Goal: Use online tool/utility: Utilize a website feature to perform a specific function

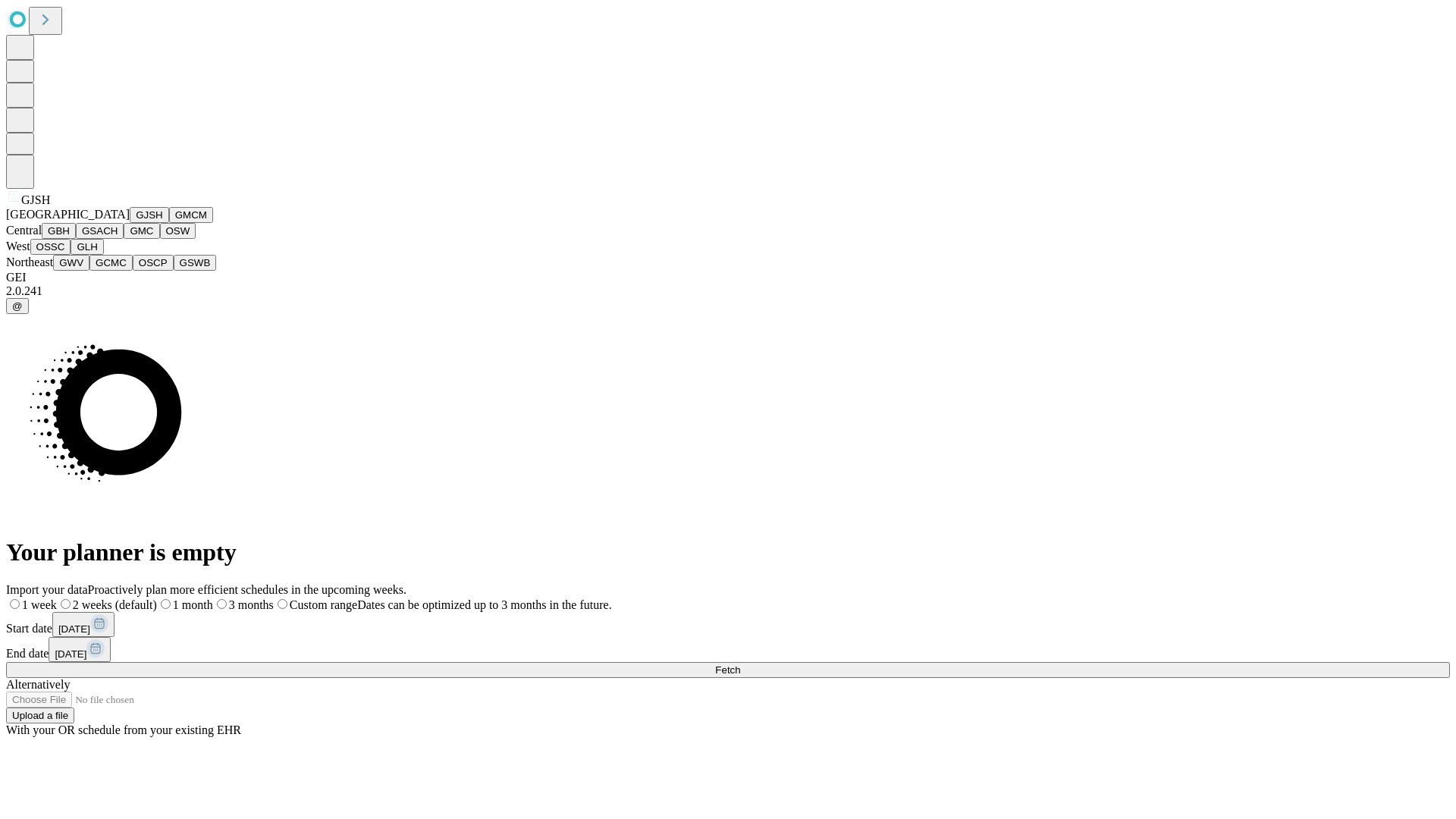
click at [130, 223] on button "GJSH" at bounding box center [149, 215] width 40 height 16
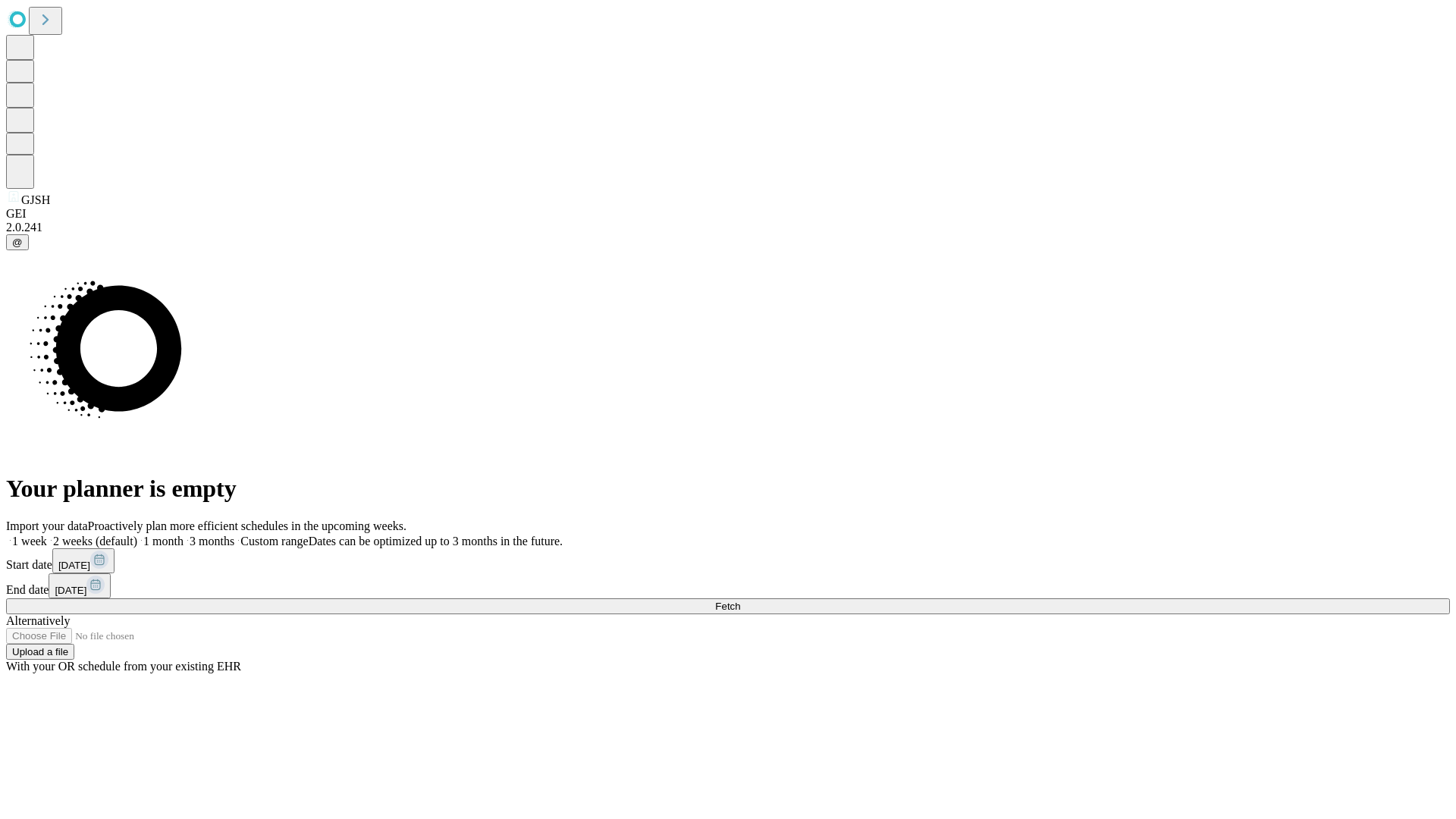
click at [137, 534] on label "2 weeks (default)" at bounding box center [92, 541] width 90 height 13
click at [740, 601] on span "Fetch" at bounding box center [727, 606] width 25 height 11
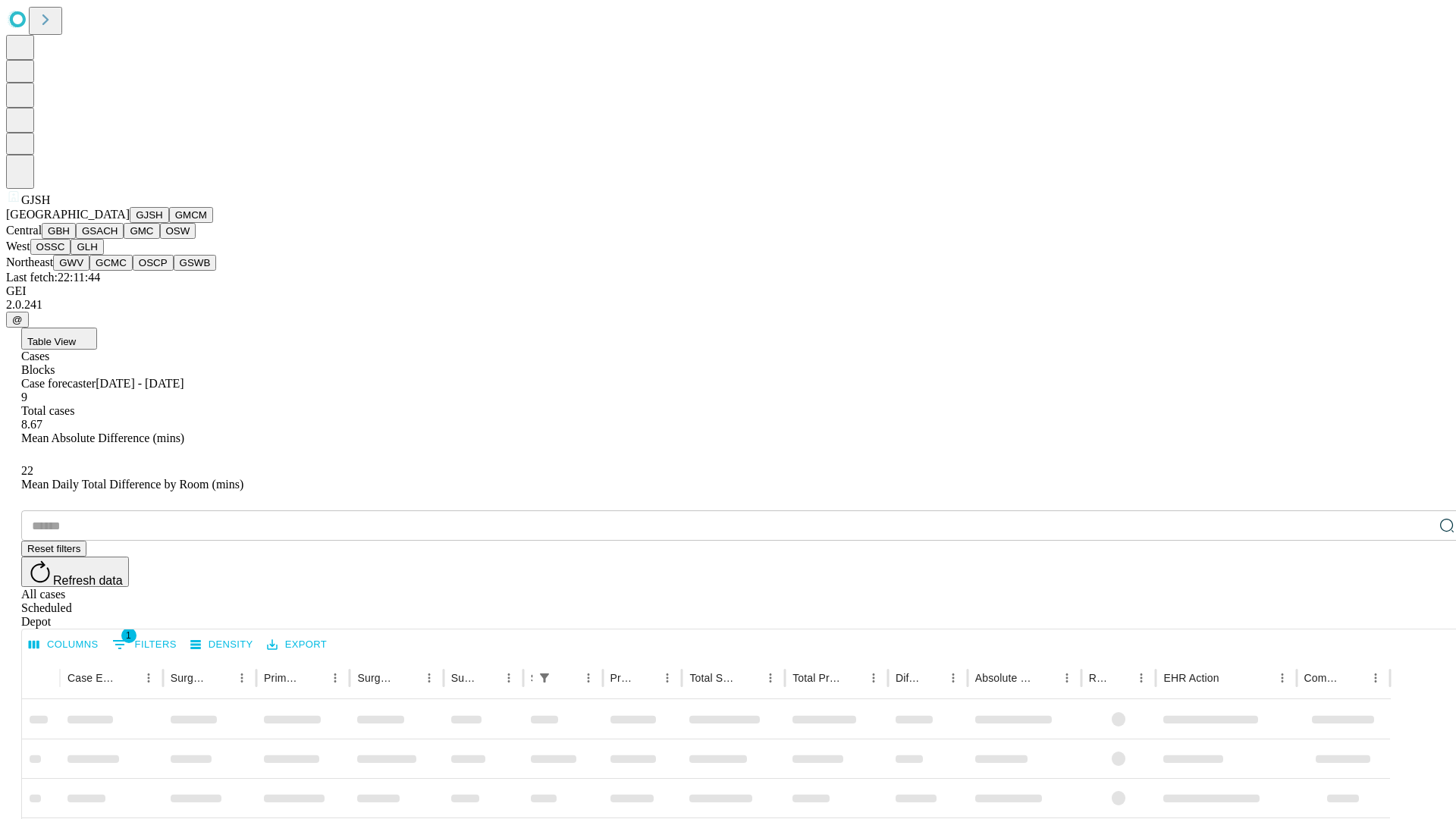
click at [170, 223] on button "GMCM" at bounding box center [192, 215] width 44 height 16
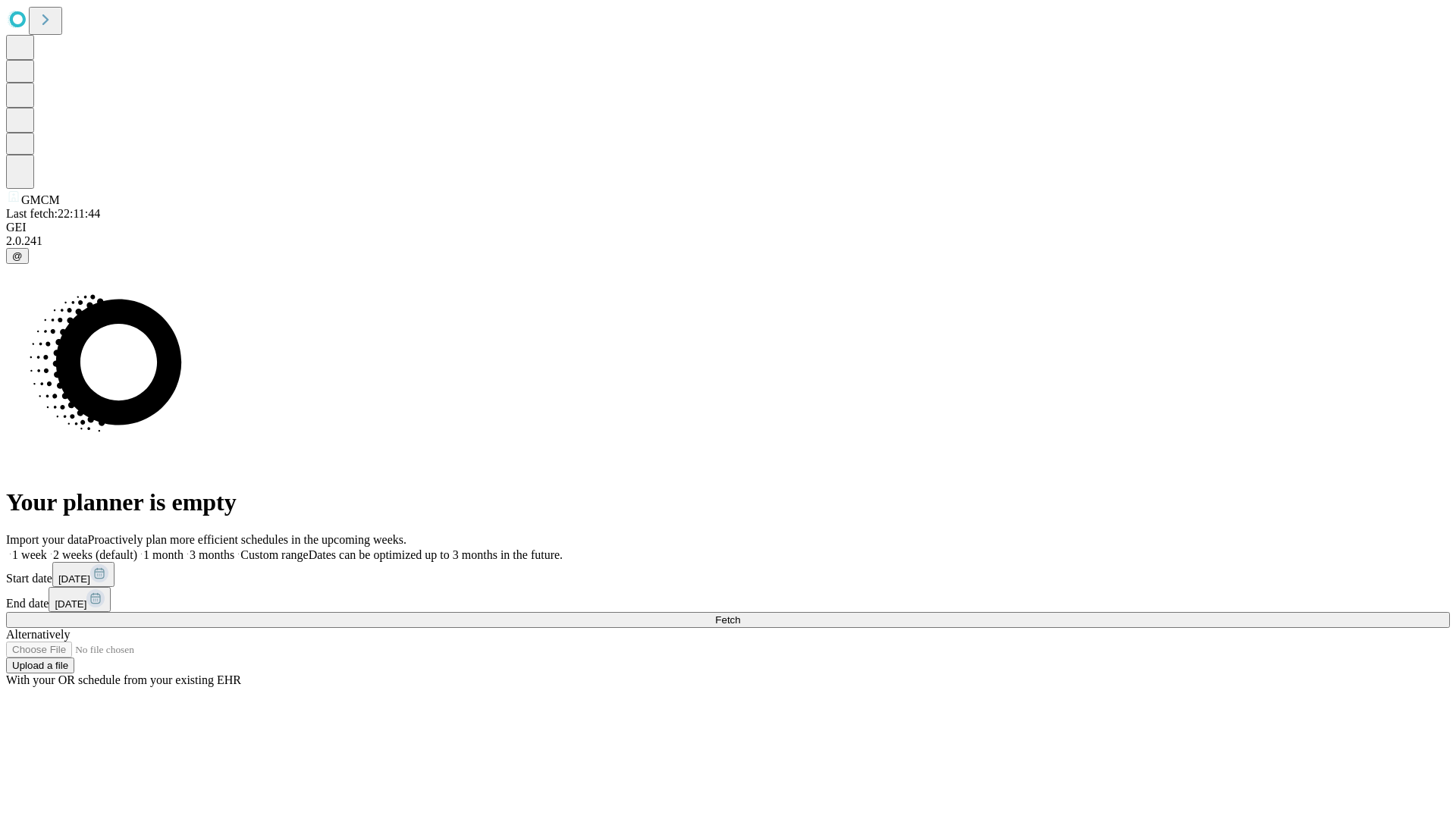
click at [137, 548] on label "2 weeks (default)" at bounding box center [92, 555] width 90 height 13
click at [740, 614] on span "Fetch" at bounding box center [727, 620] width 25 height 11
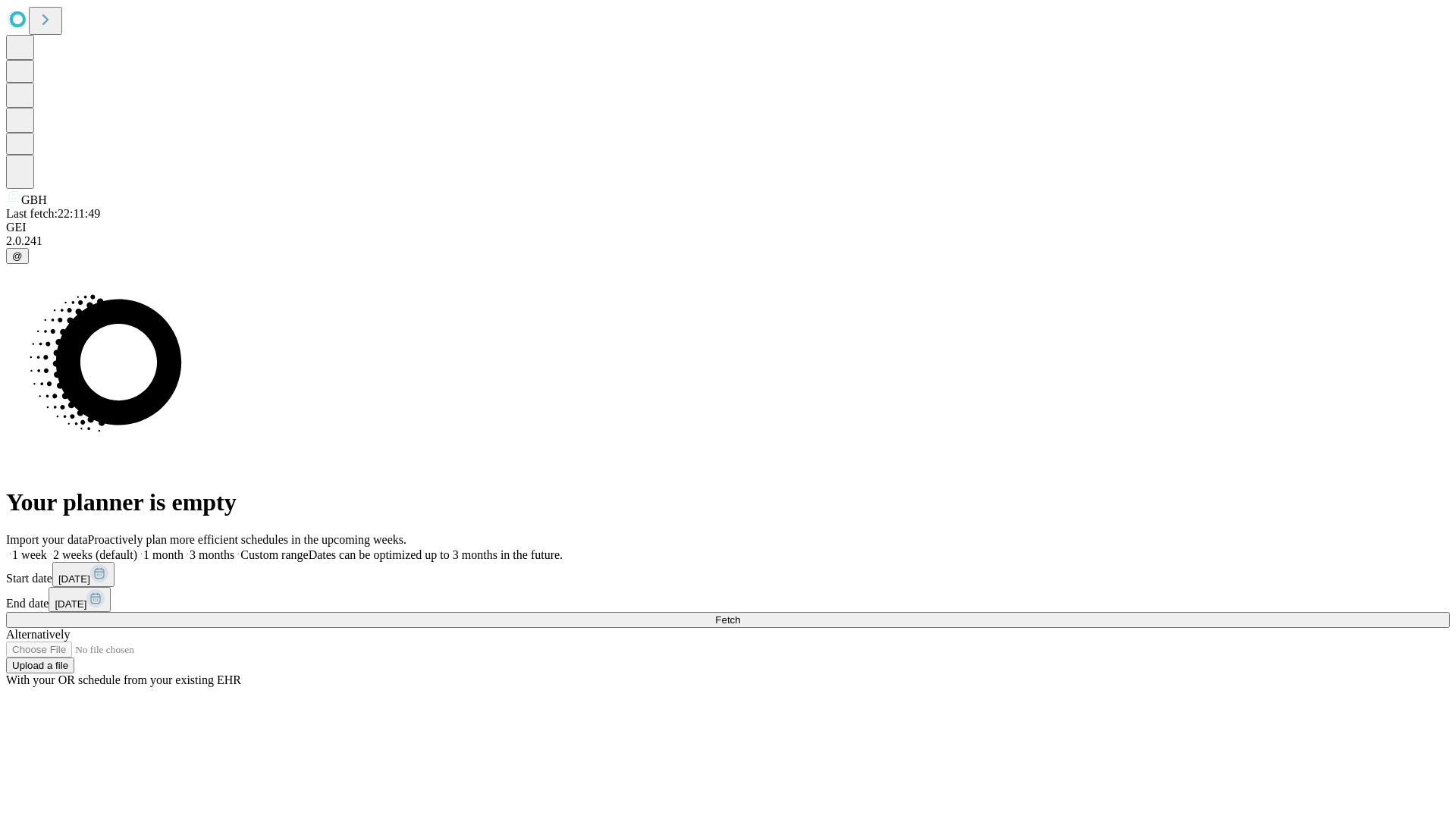
click at [137, 548] on label "2 weeks (default)" at bounding box center [92, 555] width 90 height 13
click at [740, 614] on span "Fetch" at bounding box center [727, 620] width 25 height 11
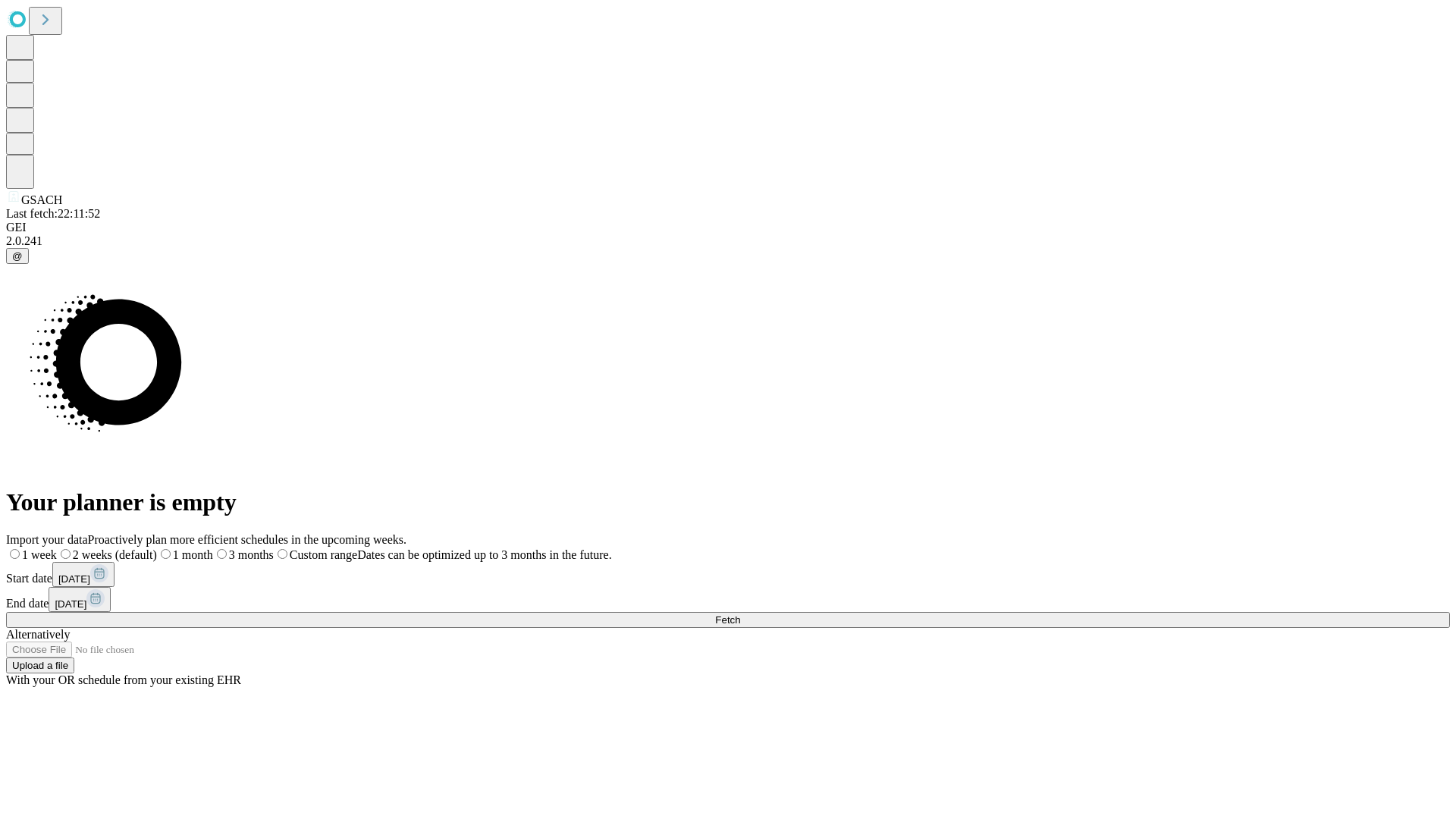
click at [157, 548] on label "2 weeks (default)" at bounding box center [107, 555] width 100 height 13
click at [740, 614] on span "Fetch" at bounding box center [727, 620] width 25 height 11
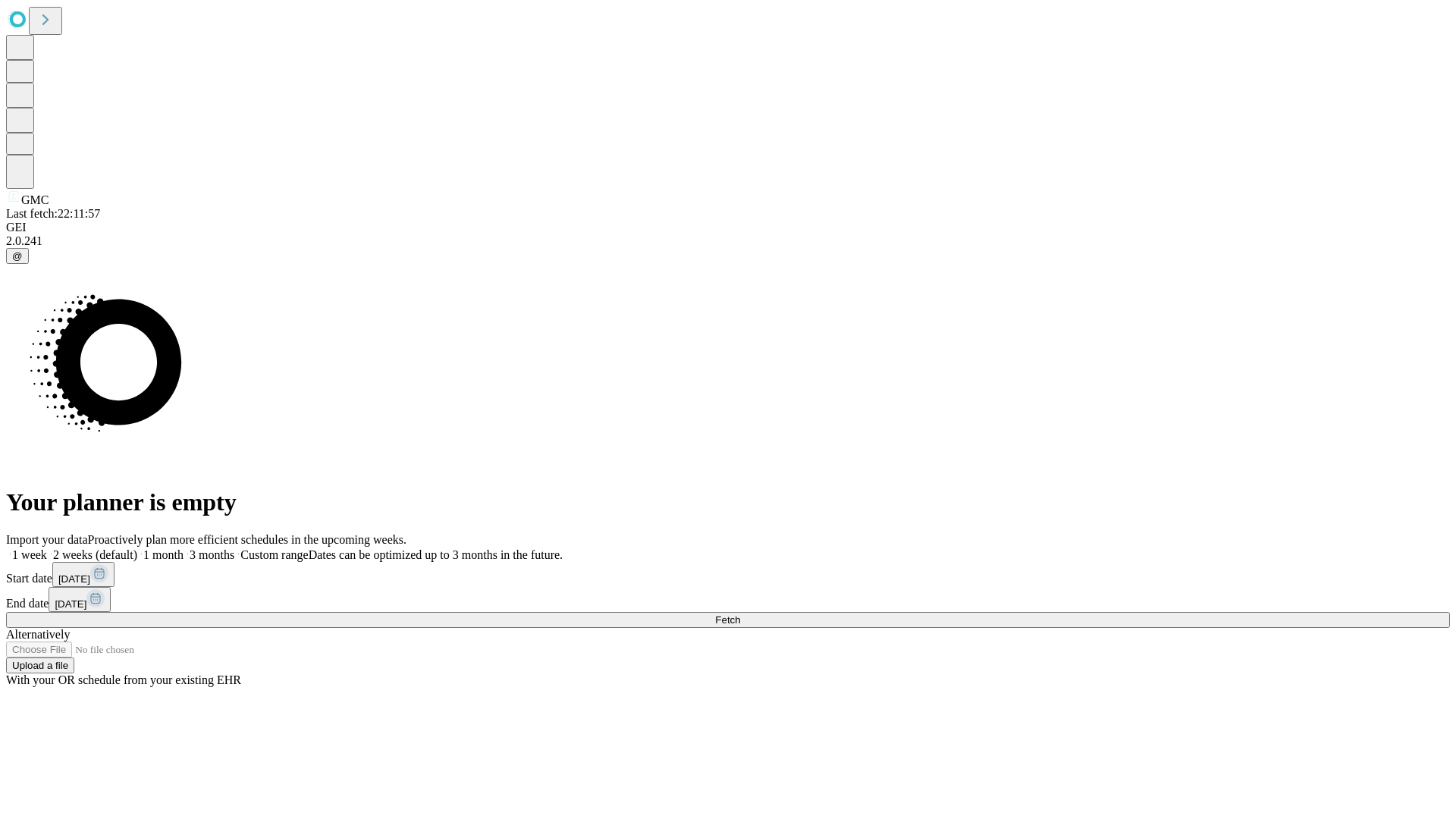
click at [137, 548] on label "2 weeks (default)" at bounding box center [92, 555] width 90 height 13
click at [740, 614] on span "Fetch" at bounding box center [727, 620] width 25 height 11
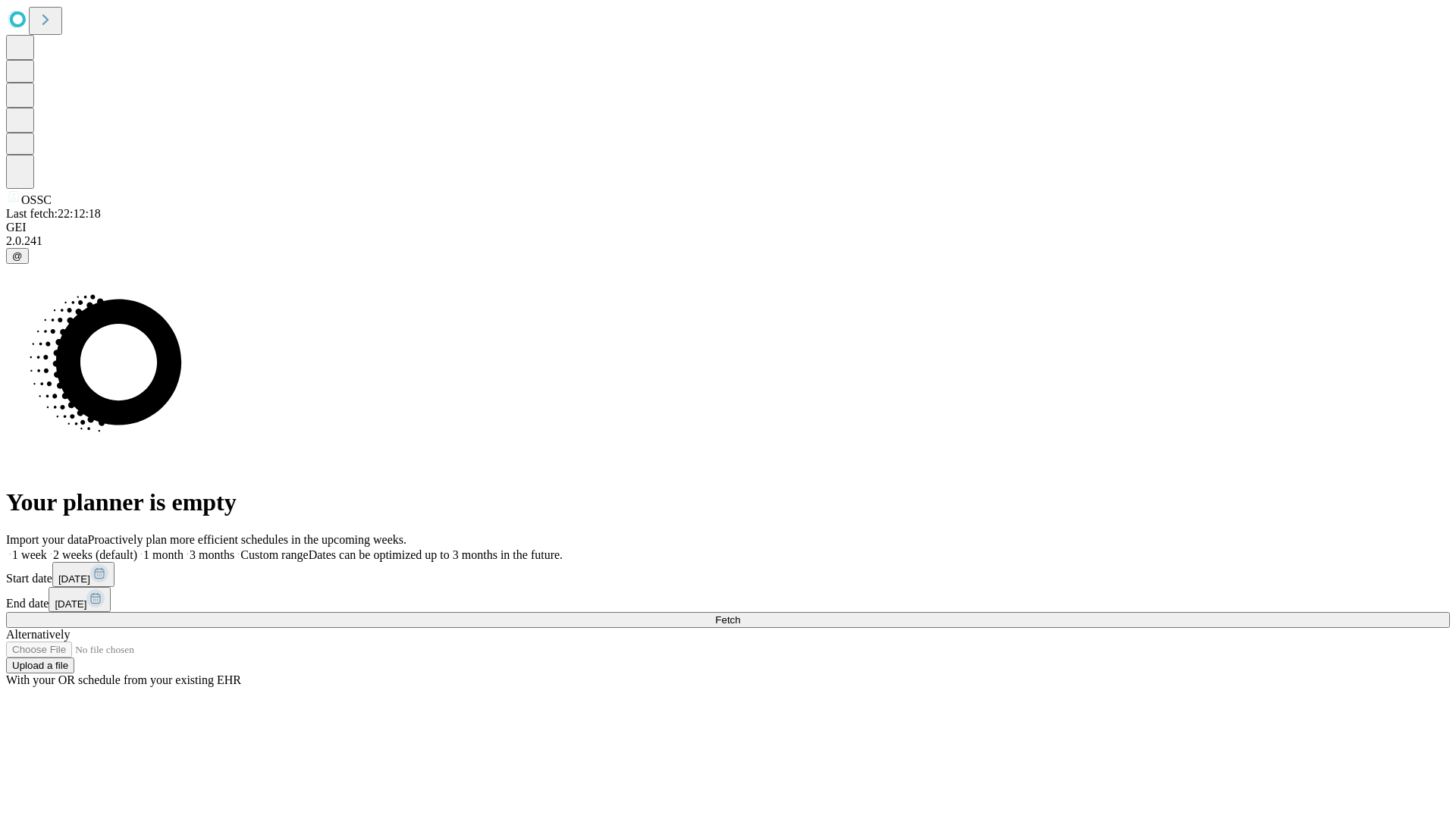
click at [137, 548] on label "2 weeks (default)" at bounding box center [92, 555] width 90 height 13
click at [740, 614] on span "Fetch" at bounding box center [727, 620] width 25 height 11
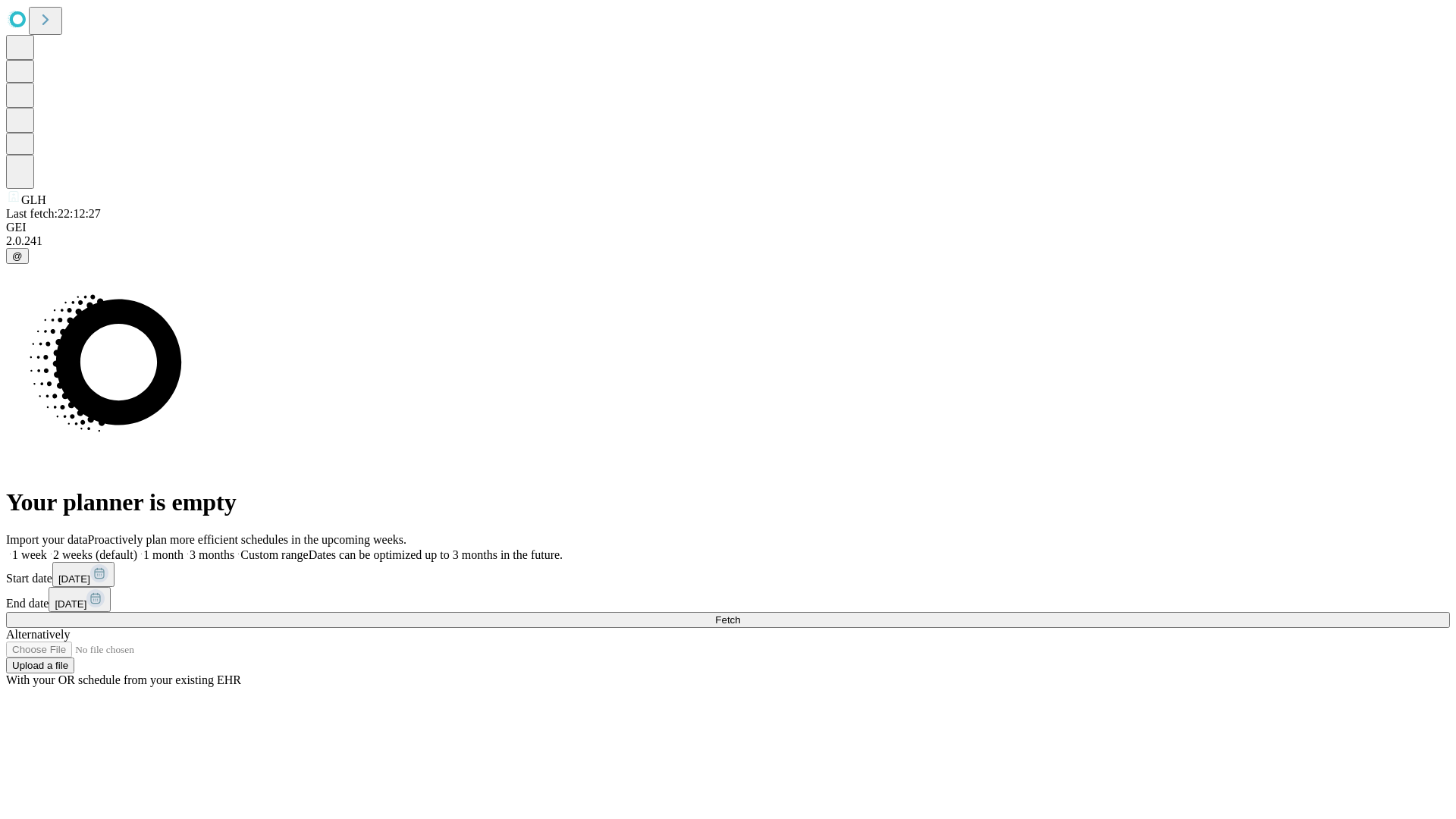
click at [137, 548] on label "2 weeks (default)" at bounding box center [92, 555] width 90 height 13
click at [740, 614] on span "Fetch" at bounding box center [727, 620] width 25 height 11
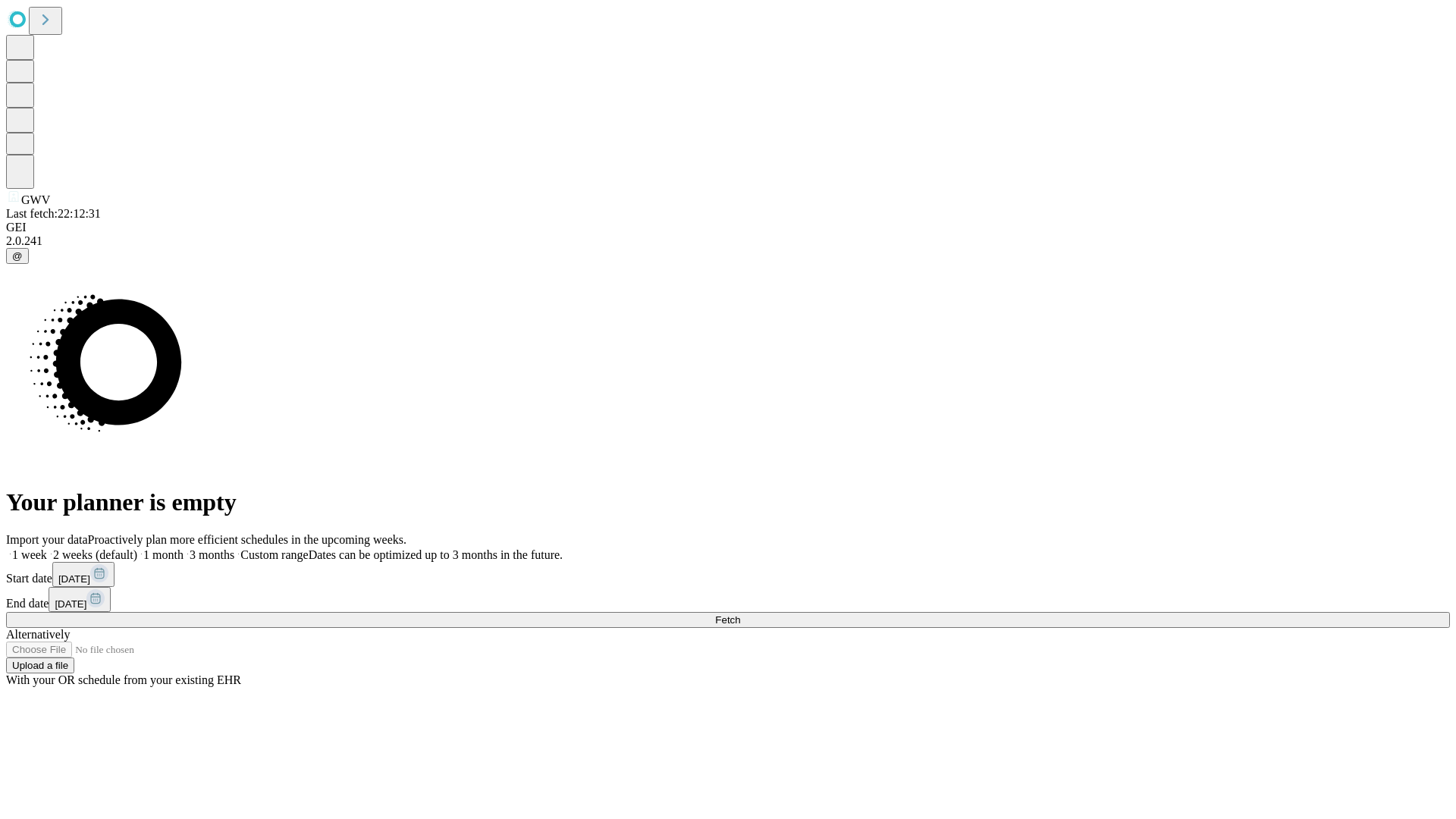
click at [740, 614] on span "Fetch" at bounding box center [727, 620] width 25 height 11
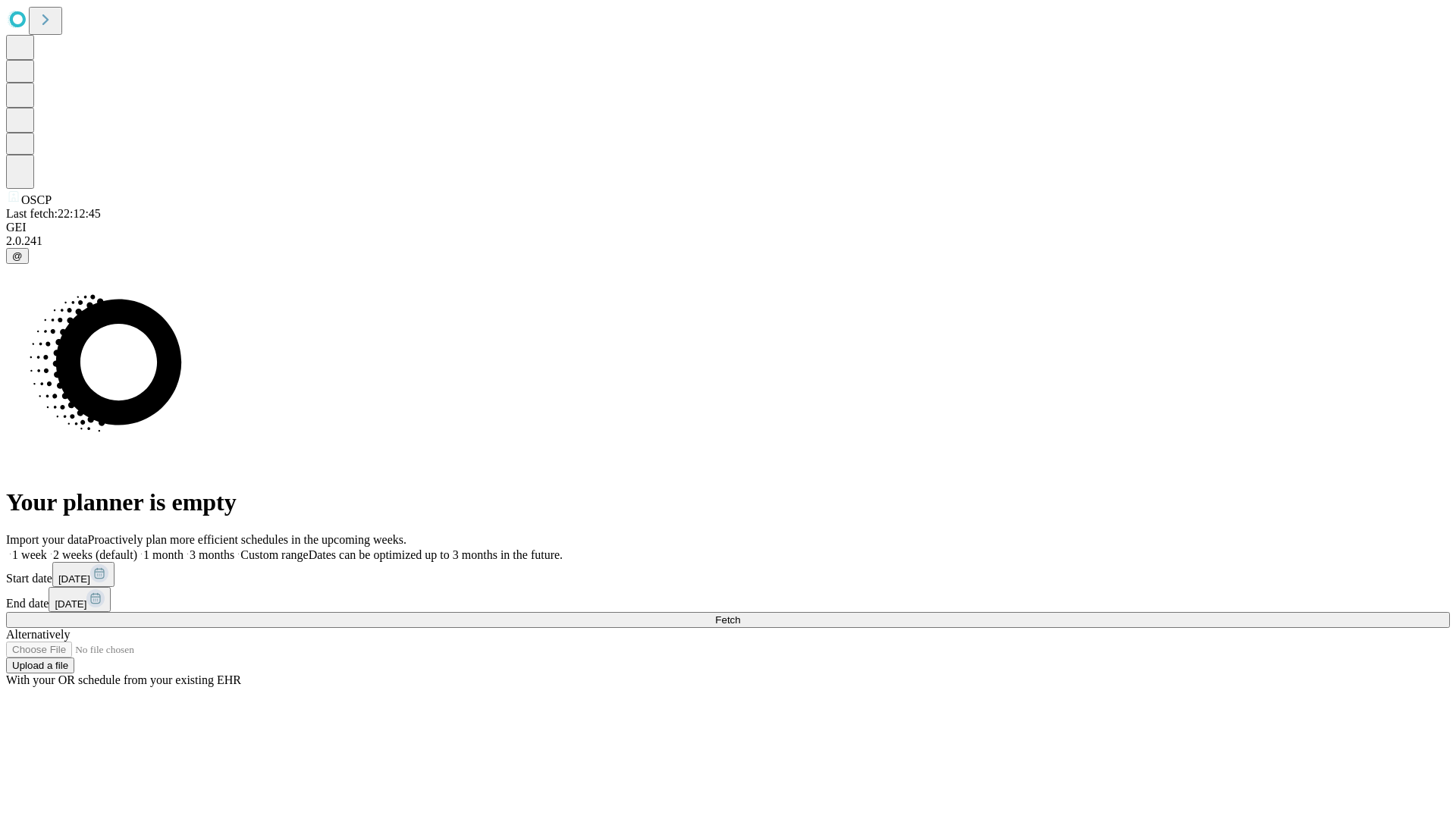
click at [137, 548] on label "2 weeks (default)" at bounding box center [92, 555] width 90 height 13
click at [740, 614] on span "Fetch" at bounding box center [727, 620] width 25 height 11
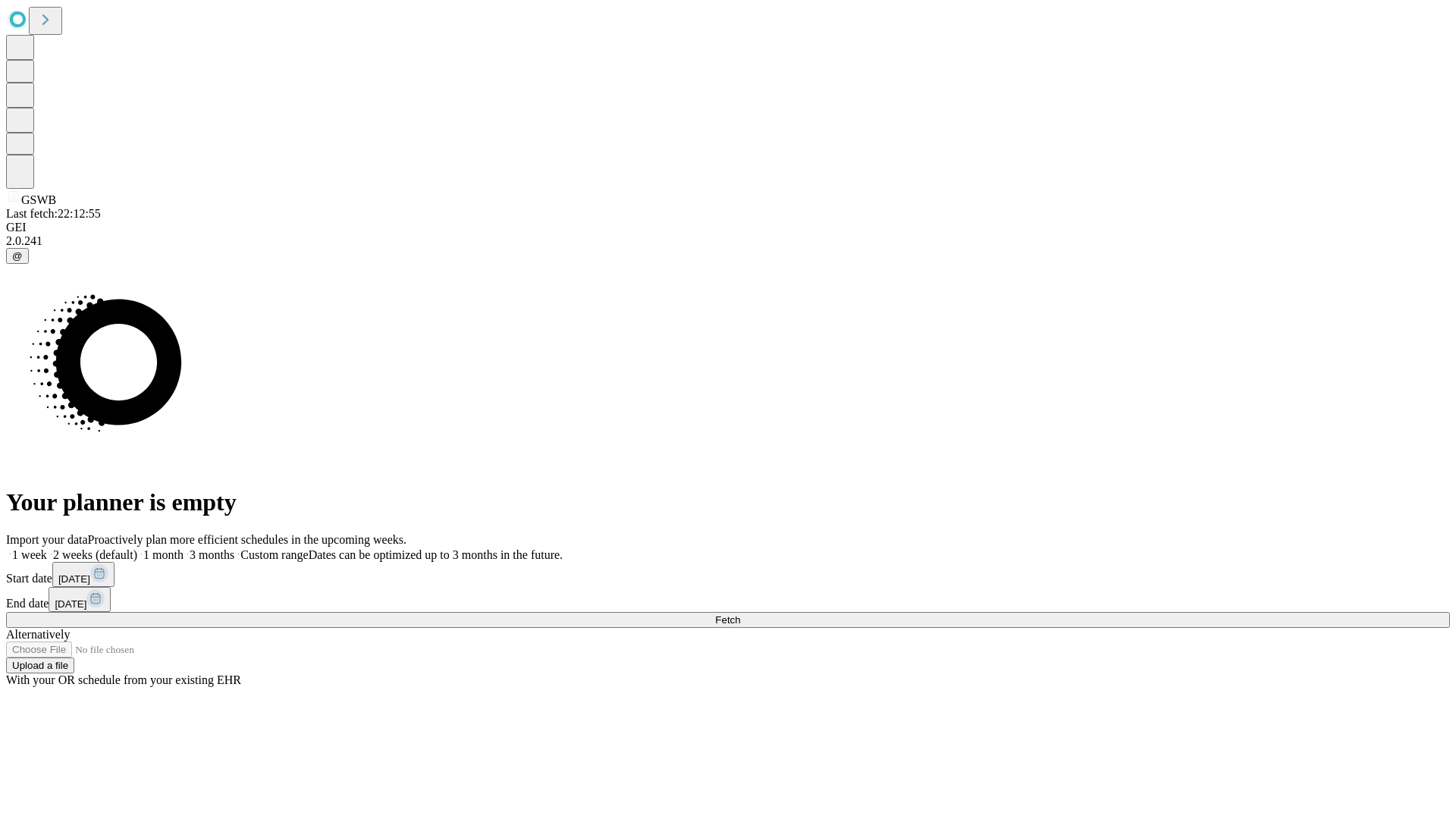
click at [740, 614] on span "Fetch" at bounding box center [727, 620] width 25 height 11
